Goal: Task Accomplishment & Management: Manage account settings

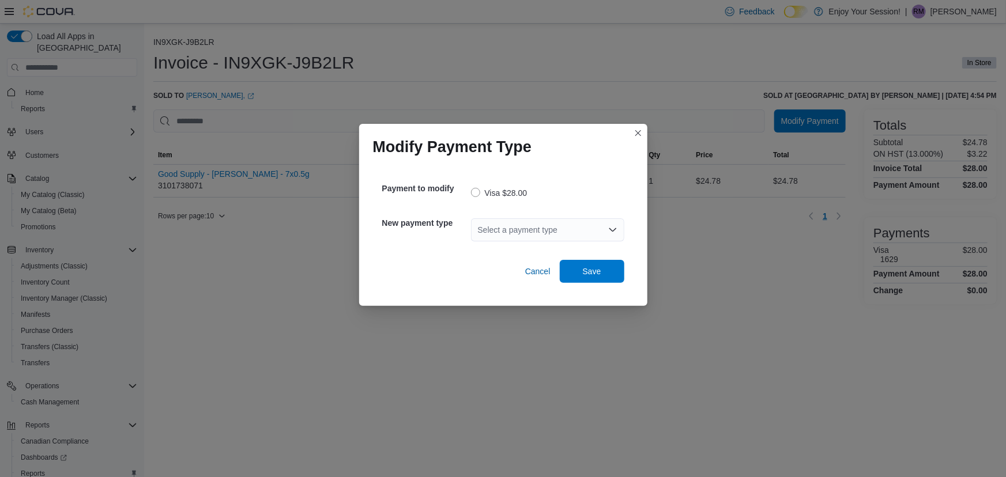
click at [522, 230] on div "Select a payment type" at bounding box center [547, 230] width 153 height 23
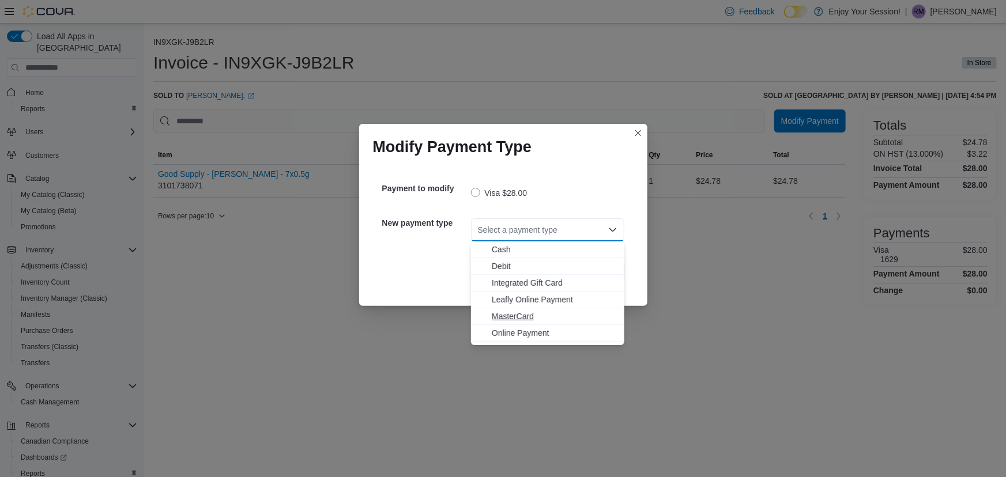
click at [546, 321] on span "MasterCard" at bounding box center [555, 317] width 126 height 12
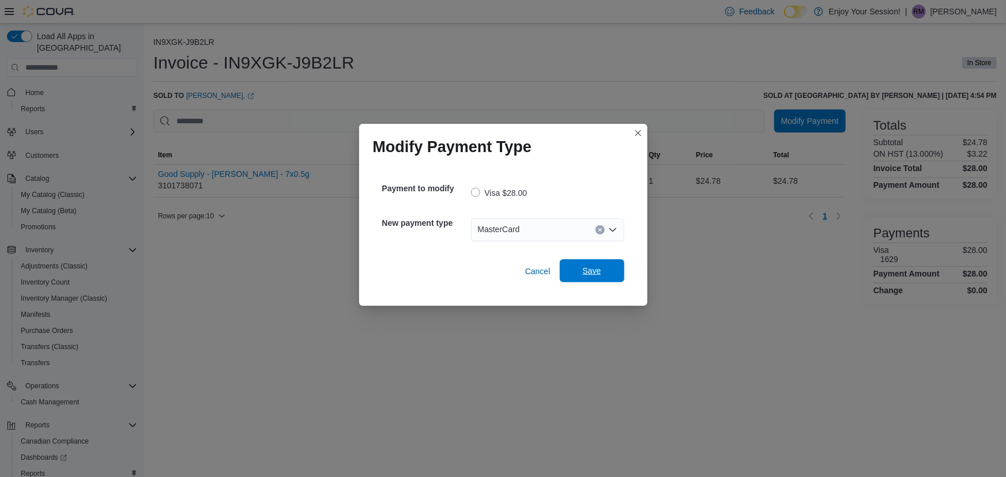
click at [589, 271] on span "Save" at bounding box center [592, 271] width 18 height 12
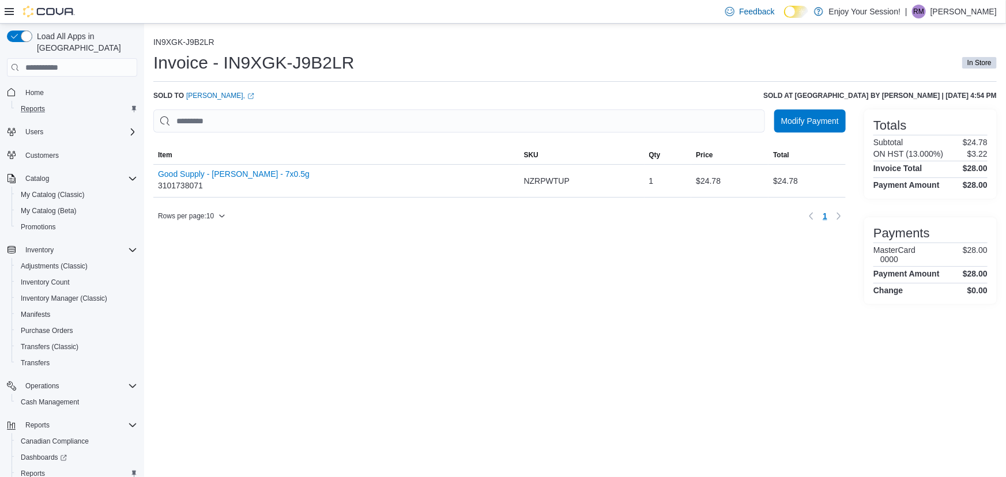
click at [60, 101] on button "Reports" at bounding box center [77, 109] width 130 height 16
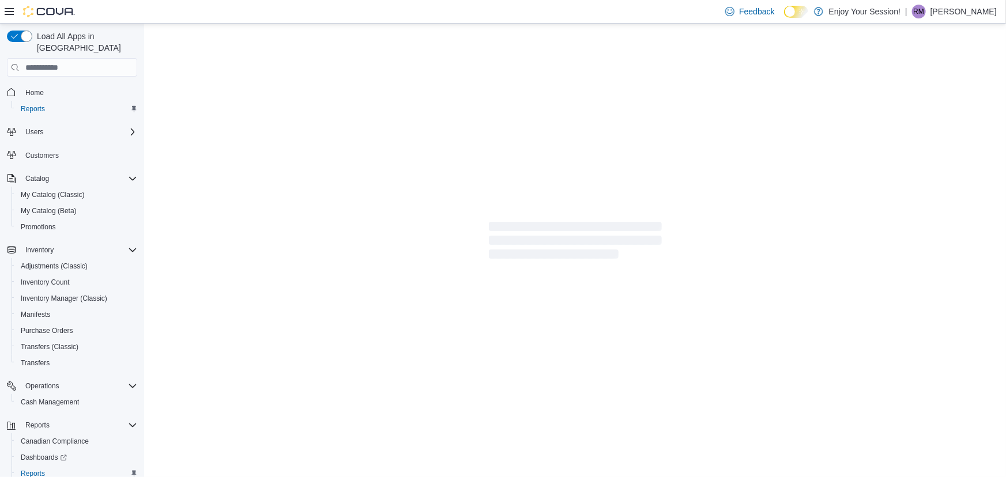
click at [49, 85] on span "Home" at bounding box center [79, 92] width 116 height 14
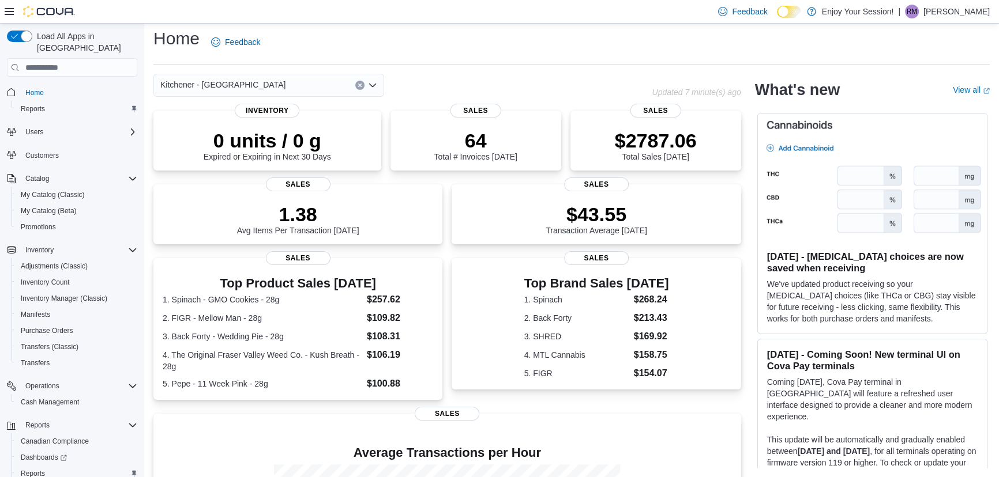
scroll to position [185, 0]
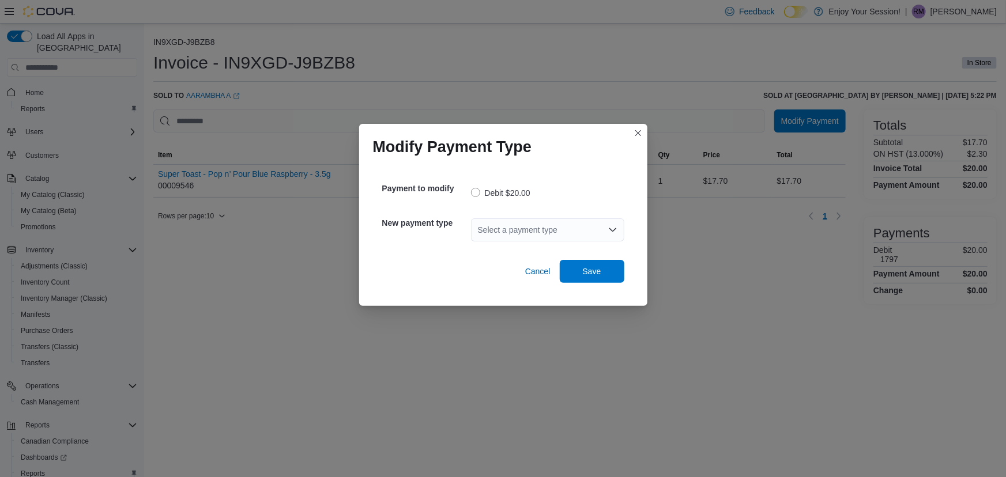
click at [518, 228] on div "Select a payment type" at bounding box center [547, 230] width 153 height 23
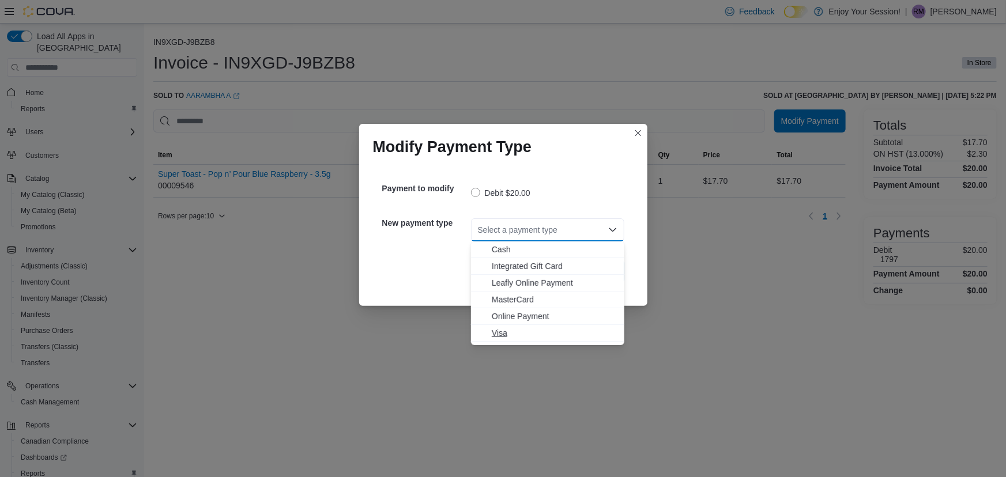
click at [507, 336] on span "Visa" at bounding box center [555, 334] width 126 height 12
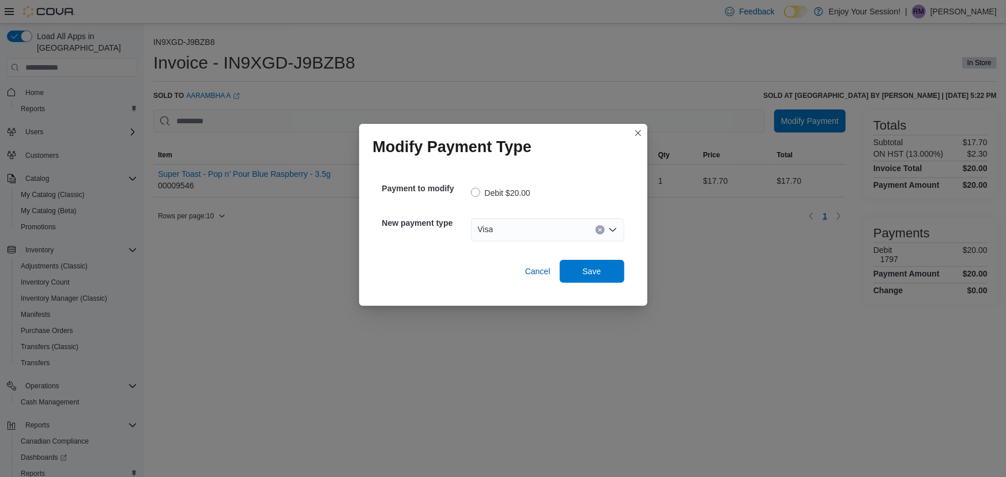
click at [631, 272] on div "Payment to modify Debit $20.00 New payment type Visa Combo box. Selected. Visa.…" at bounding box center [503, 229] width 261 height 127
click at [622, 265] on button "Save" at bounding box center [592, 271] width 65 height 23
